Goal: Task Accomplishment & Management: Use online tool/utility

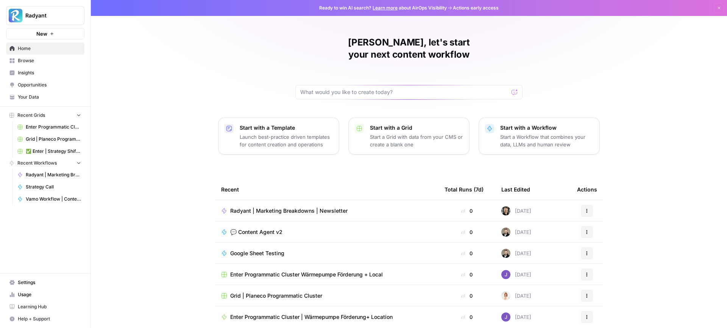
click at [262, 228] on span "💬 Content Agent v2" at bounding box center [256, 232] width 52 height 8
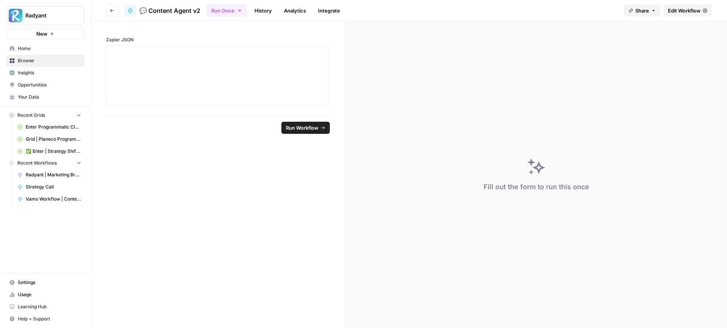
click at [263, 8] on link "History" at bounding box center [263, 11] width 27 height 12
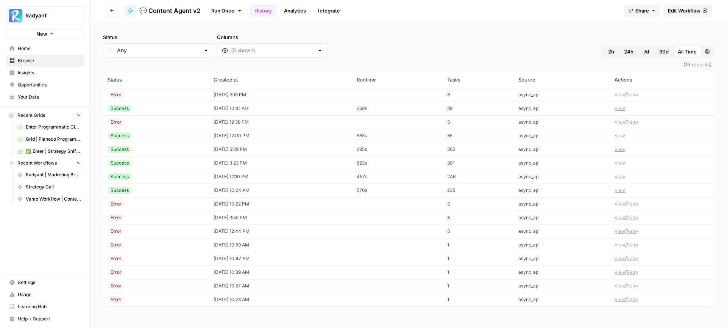
click at [620, 96] on button "View" at bounding box center [620, 94] width 11 height 7
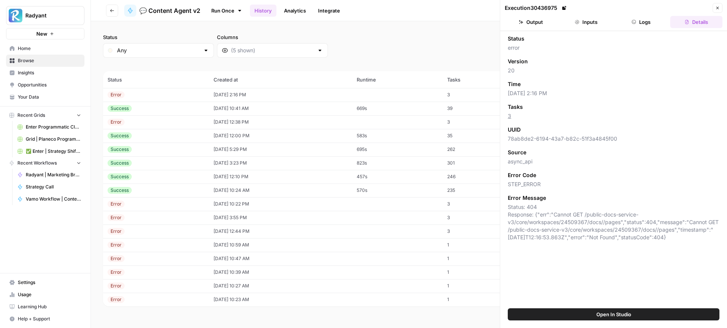
click at [589, 313] on button "Open In Studio" at bounding box center [614, 314] width 212 height 12
click at [326, 93] on td "[DATE] 2:16 PM" at bounding box center [280, 95] width 143 height 14
click at [302, 110] on td "[DATE] 10:41 AM" at bounding box center [280, 108] width 143 height 14
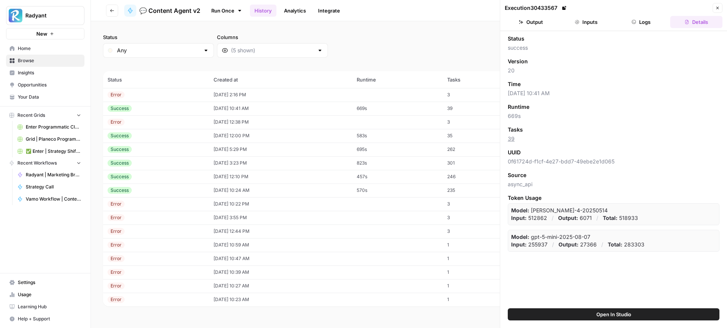
click at [292, 121] on td "[DATE] 12:38 PM" at bounding box center [280, 122] width 143 height 14
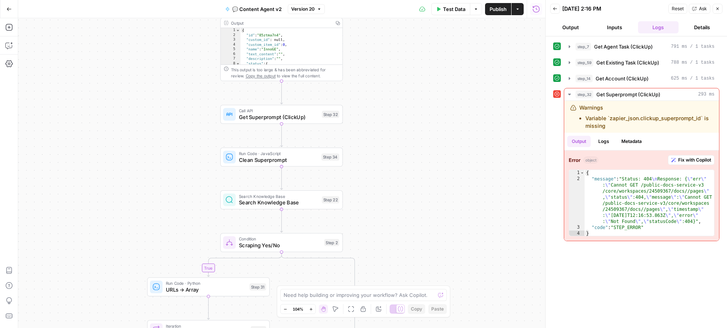
click at [282, 161] on span "Clean Superprompt" at bounding box center [279, 160] width 80 height 8
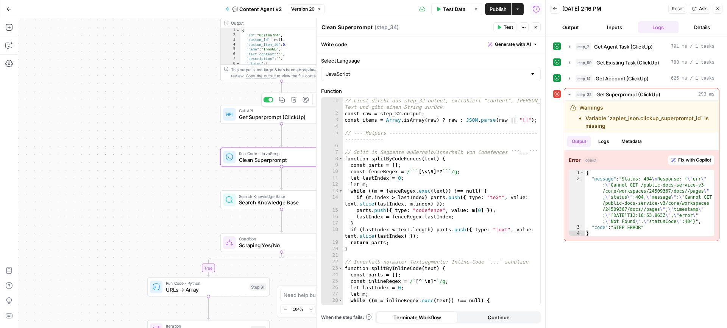
click at [255, 119] on span "Get Superprompt (ClickUp)" at bounding box center [279, 117] width 80 height 8
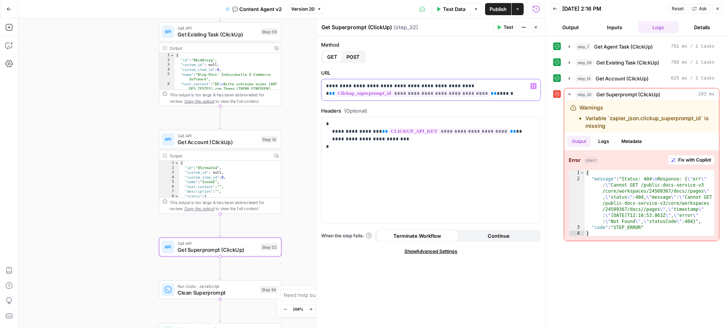
click at [350, 93] on span "**********" at bounding box center [412, 93] width 155 height 6
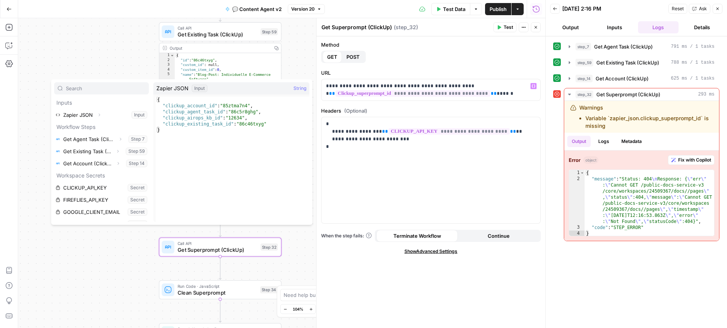
click at [295, 58] on div "true true false false Workflow Input Settings Inputs Call API Get Agent Task (C…" at bounding box center [281, 172] width 527 height 309
